Goal: Check status: Check status

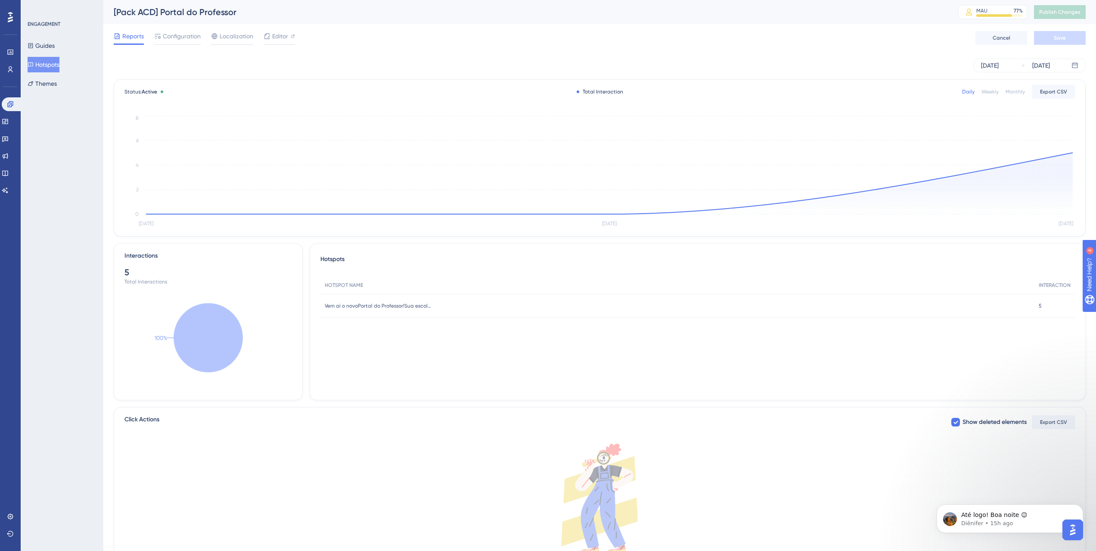
click at [39, 61] on button "Hotspots" at bounding box center [44, 65] width 32 height 16
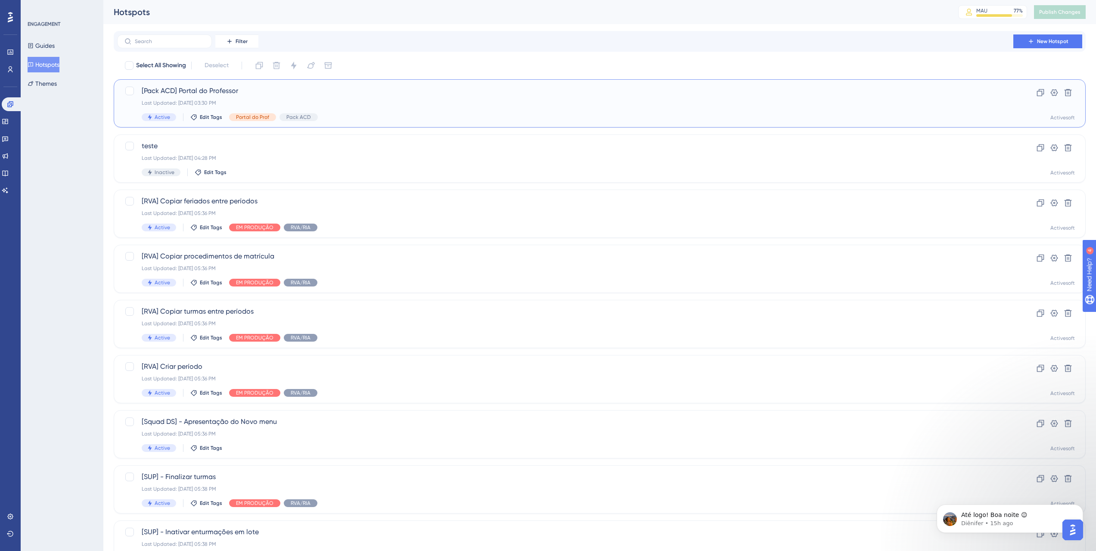
click at [271, 91] on span "[Pack ACD] Portal do Professor" at bounding box center [565, 91] width 847 height 10
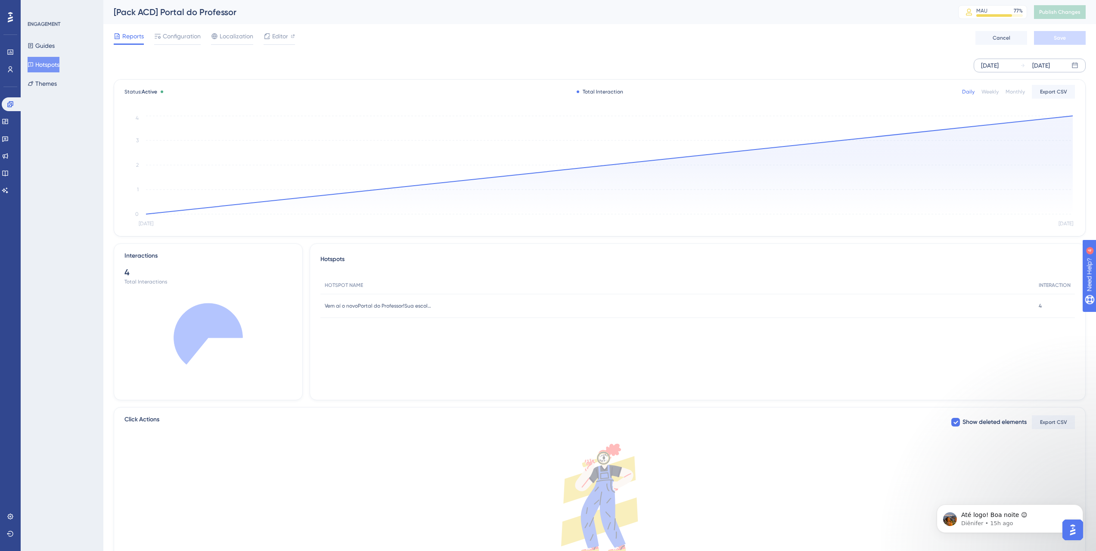
click at [986, 62] on div "[DATE]" at bounding box center [990, 65] width 18 height 10
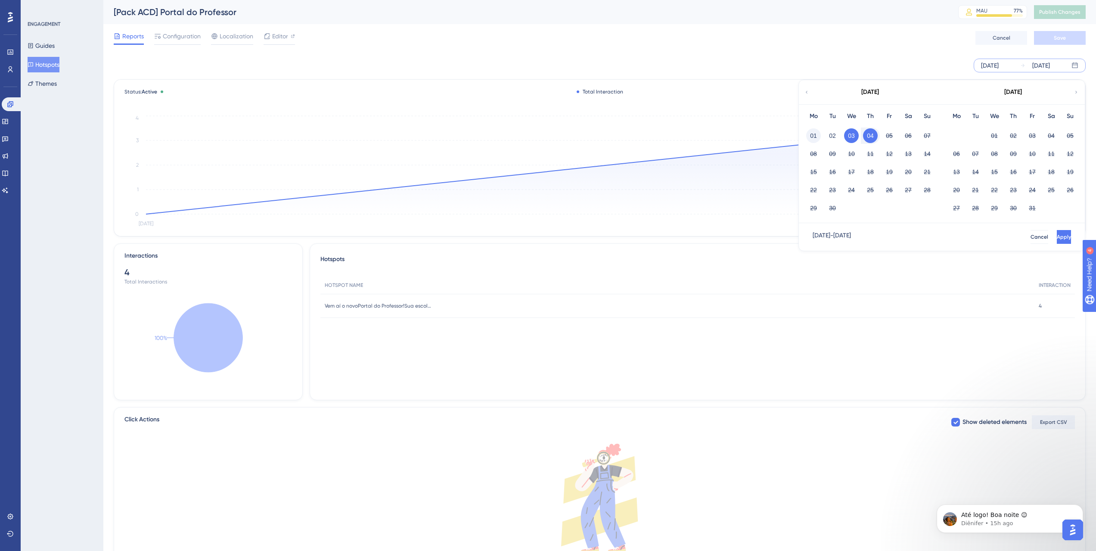
click at [809, 133] on button "01" at bounding box center [813, 135] width 15 height 15
click at [1057, 236] on span "Apply" at bounding box center [1064, 236] width 14 height 7
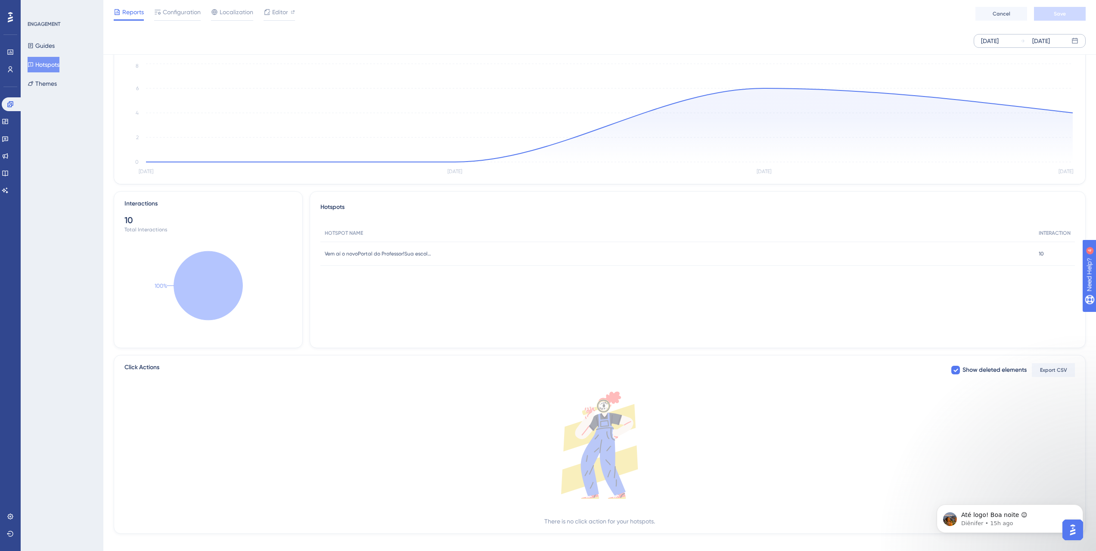
scroll to position [31, 0]
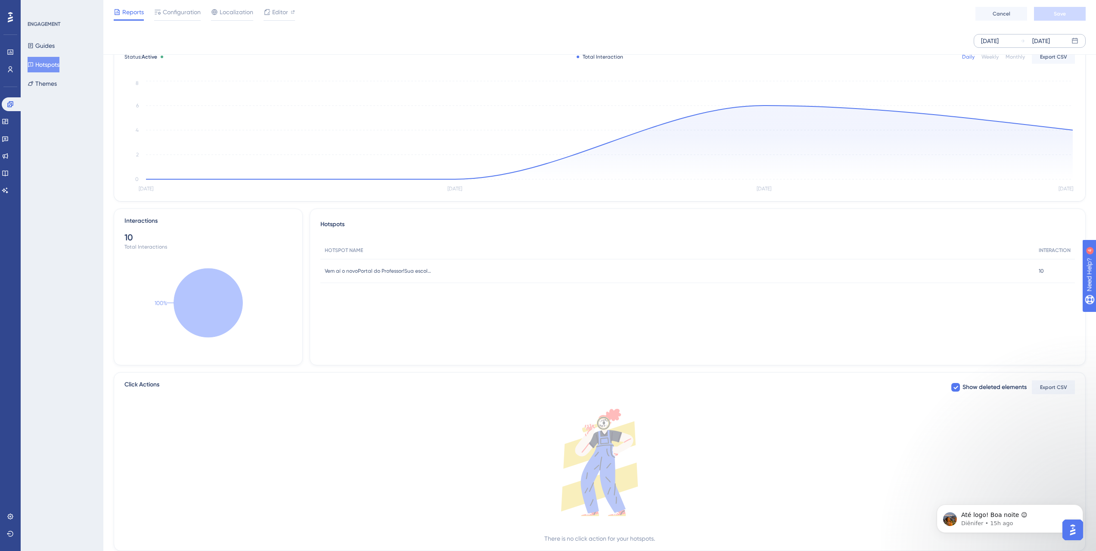
click at [66, 43] on div "Guides Hotspots Themes" at bounding box center [63, 64] width 70 height 53
click at [55, 42] on button "Guides" at bounding box center [41, 46] width 27 height 16
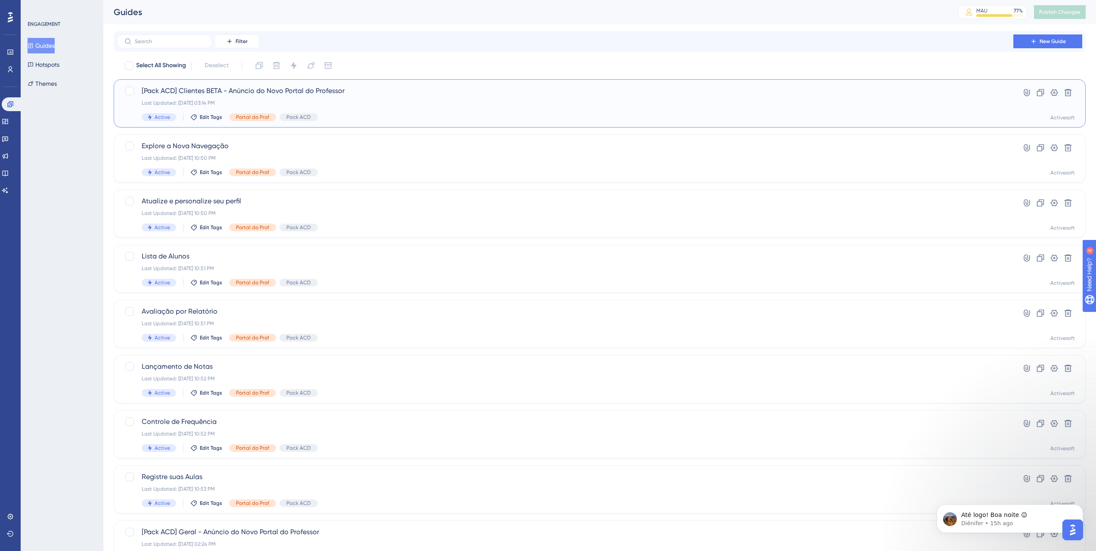
click at [375, 99] on div "[Pack ACD] Clientes BETA - Anúncio do Novo Portal do Professor Last Updated: [D…" at bounding box center [565, 103] width 847 height 35
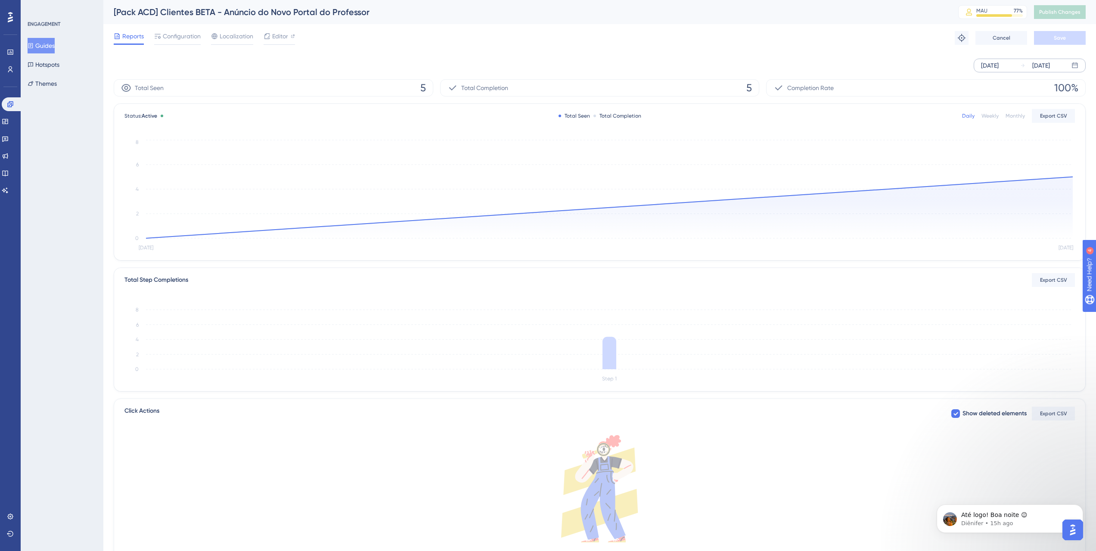
click at [998, 64] on div "[DATE]" at bounding box center [990, 65] width 18 height 10
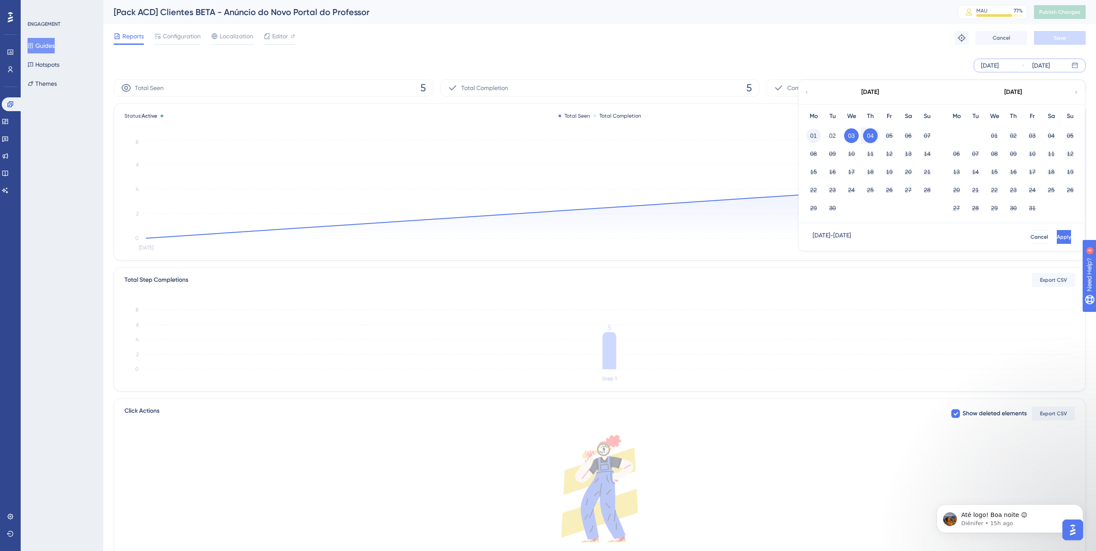
click at [810, 134] on button "01" at bounding box center [813, 135] width 15 height 15
click at [1055, 233] on button "Apply" at bounding box center [1063, 237] width 16 height 14
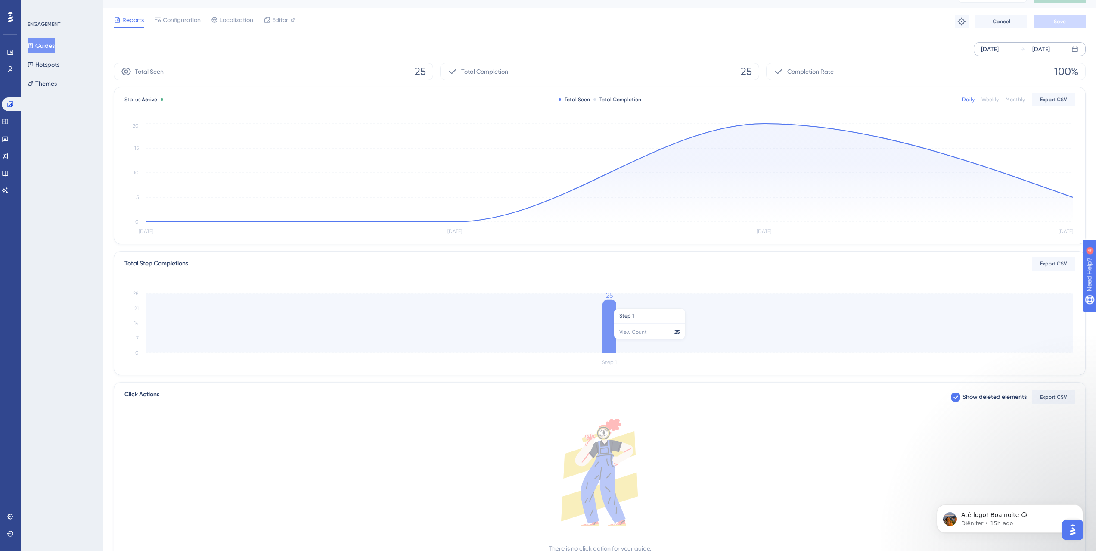
scroll to position [50, 0]
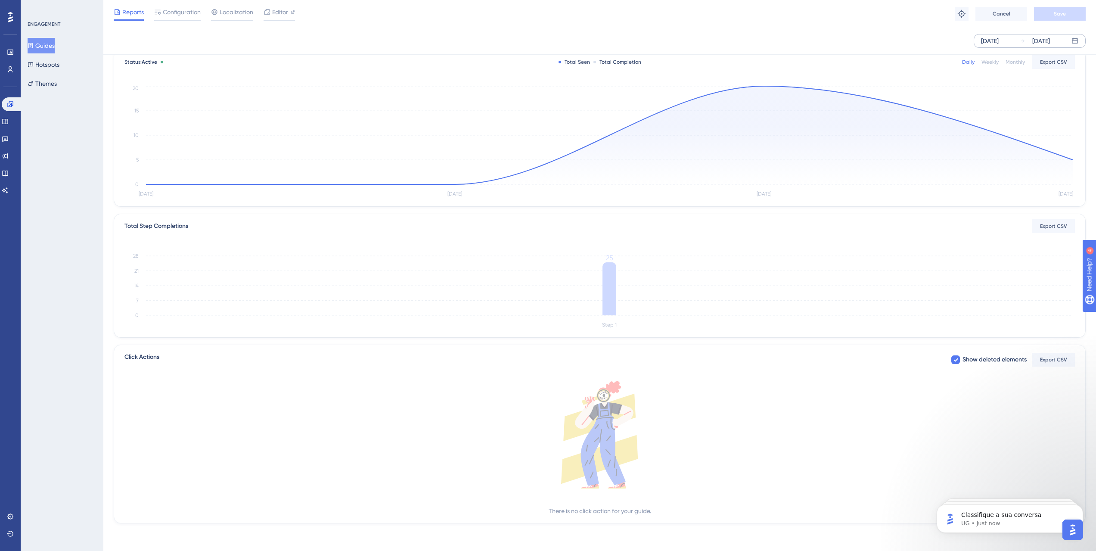
click at [1050, 42] on div "[DATE]" at bounding box center [1041, 41] width 18 height 10
click at [1056, 214] on span "Apply" at bounding box center [1063, 212] width 14 height 7
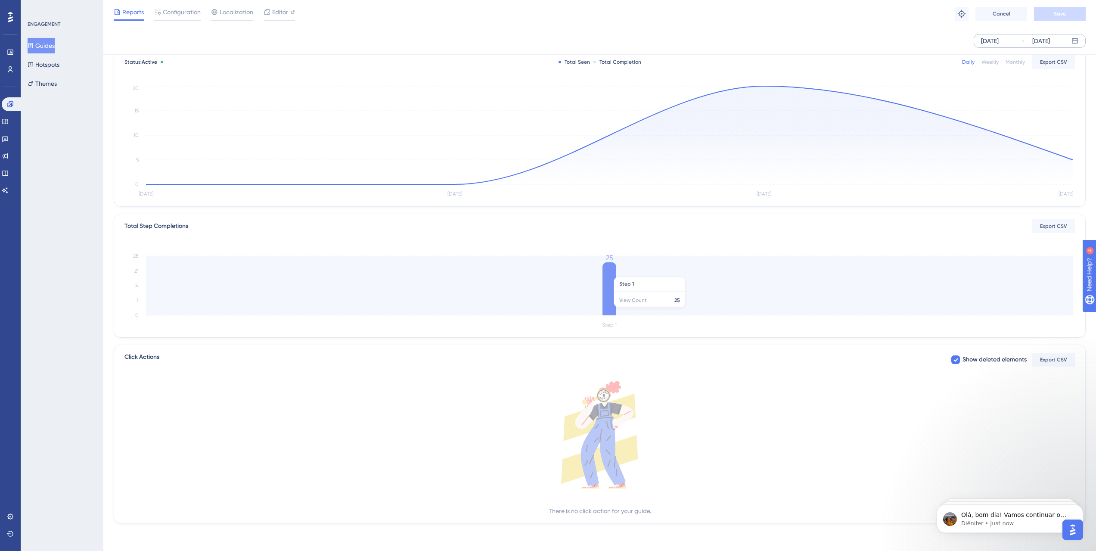
click at [615, 272] on icon at bounding box center [609, 288] width 14 height 53
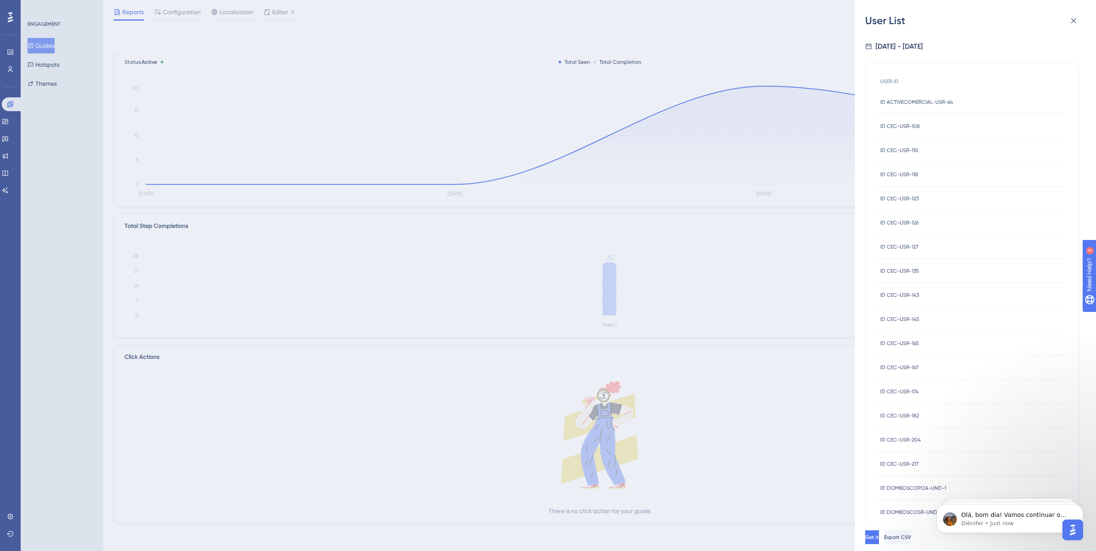
scroll to position [81, 0]
click at [1076, 18] on icon at bounding box center [1073, 21] width 10 height 10
